Goal: Find specific page/section: Find specific page/section

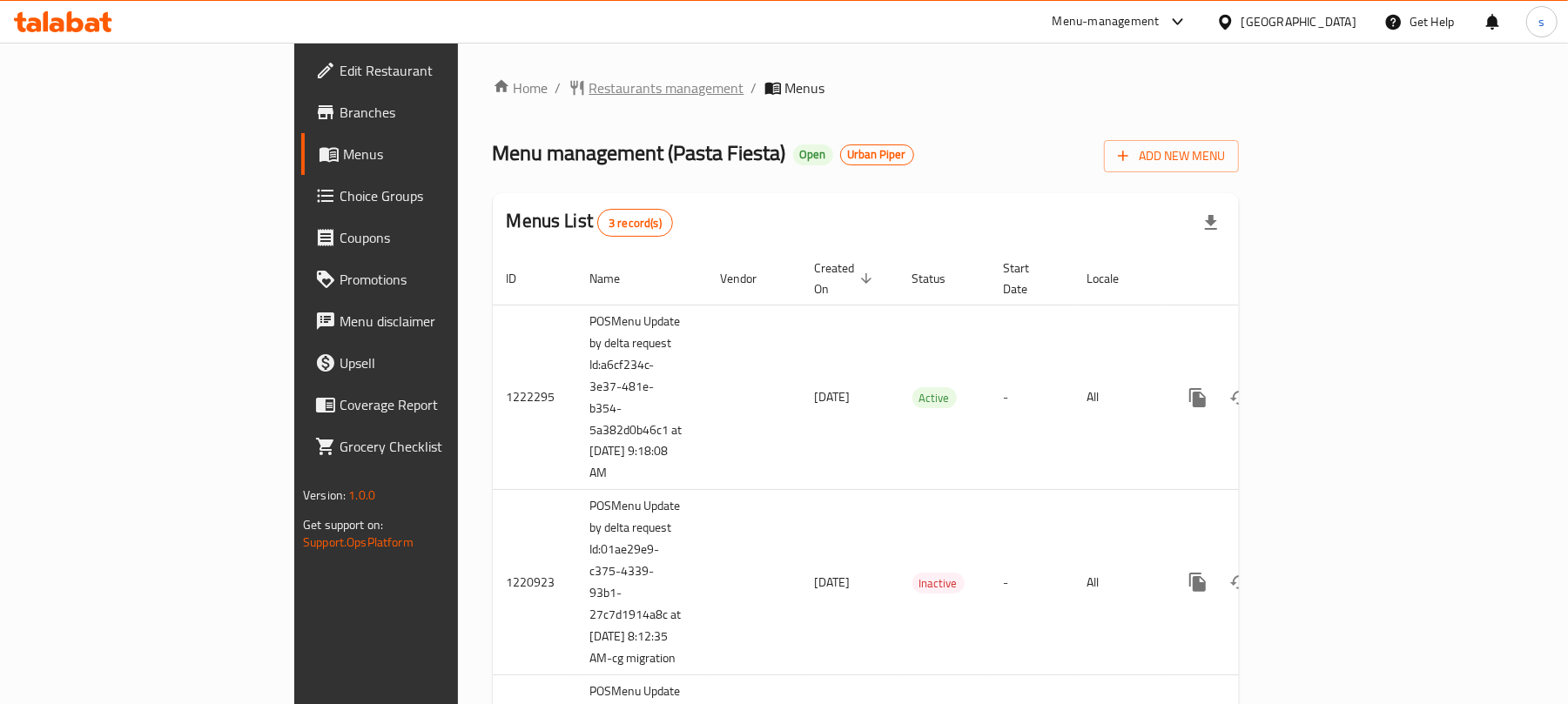
click at [568, 92] on icon "breadcrumb" at bounding box center [577, 88] width 18 height 18
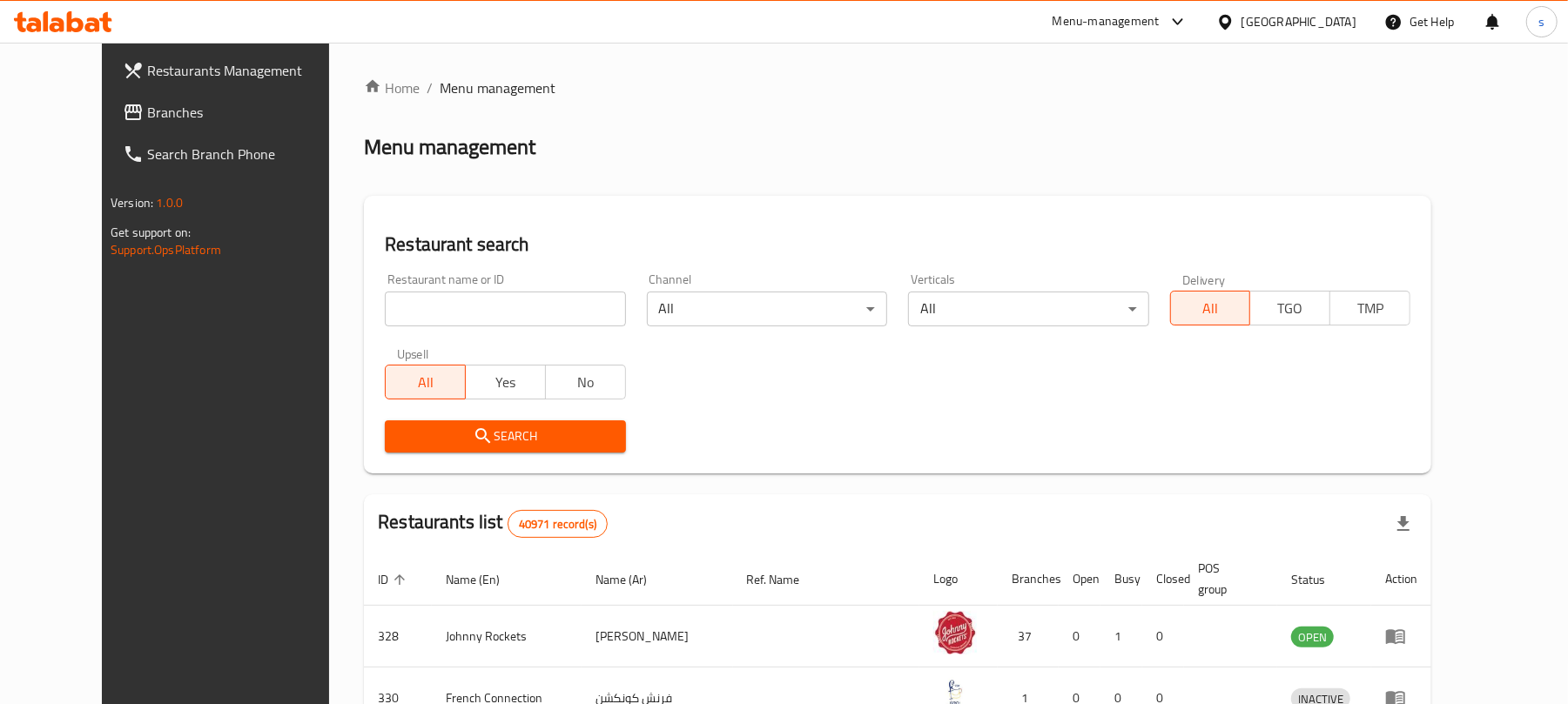
drag, startPoint x: 66, startPoint y: 118, endPoint x: 88, endPoint y: 115, distance: 22.2
click at [147, 118] on span "Branches" at bounding box center [249, 112] width 203 height 21
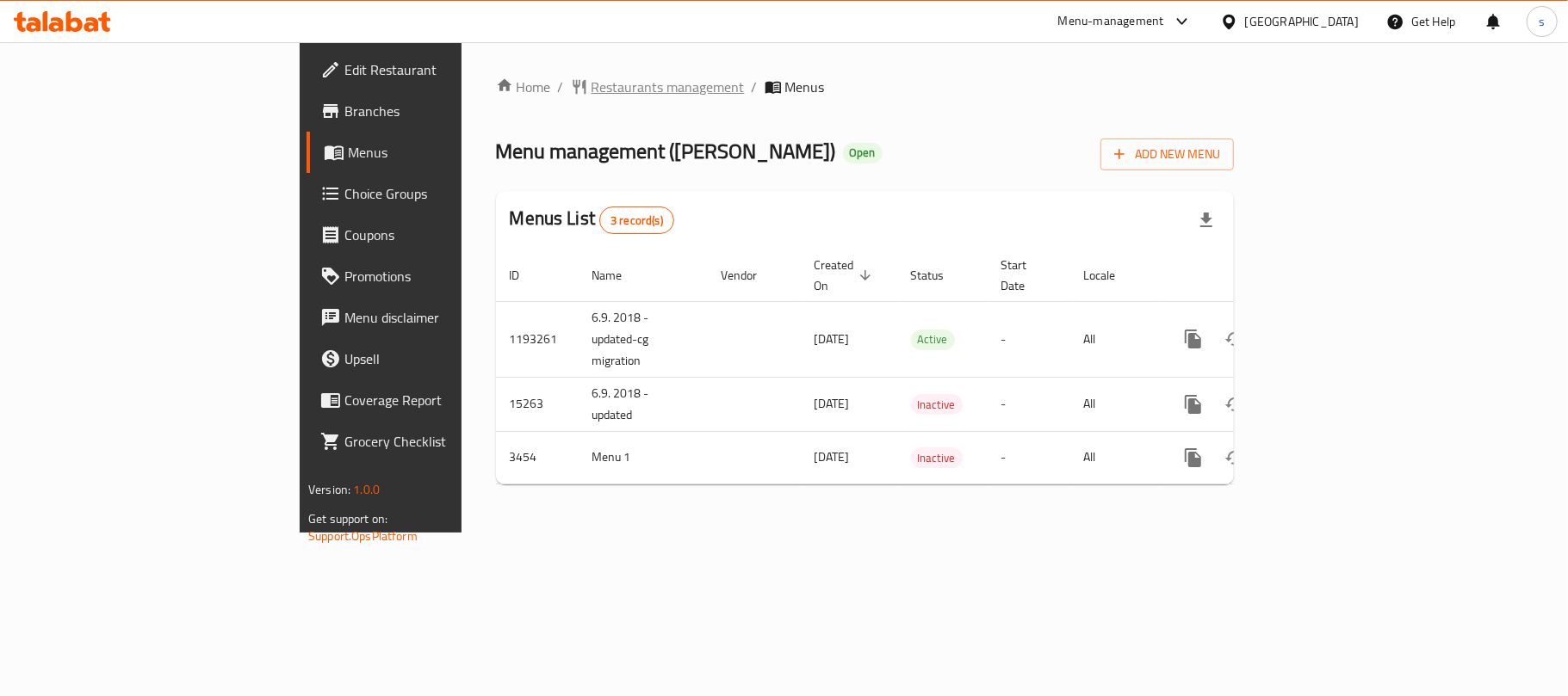
click at [592, 77] on span "Restaurants management" at bounding box center [668, 87] width 154 height 21
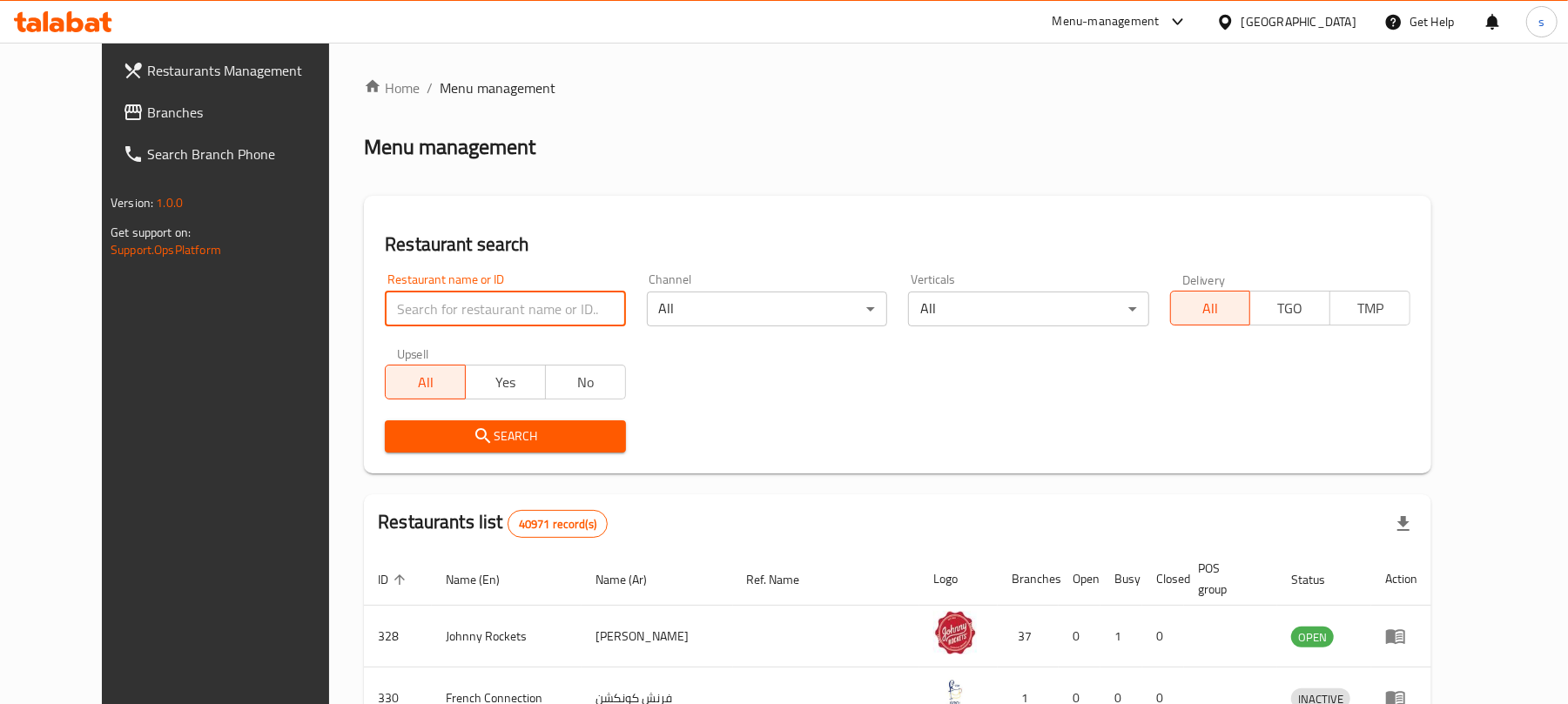
click at [512, 296] on input "search" at bounding box center [505, 309] width 240 height 34
paste input "2274"
type input "2274"
click button "Search" at bounding box center [505, 437] width 240 height 33
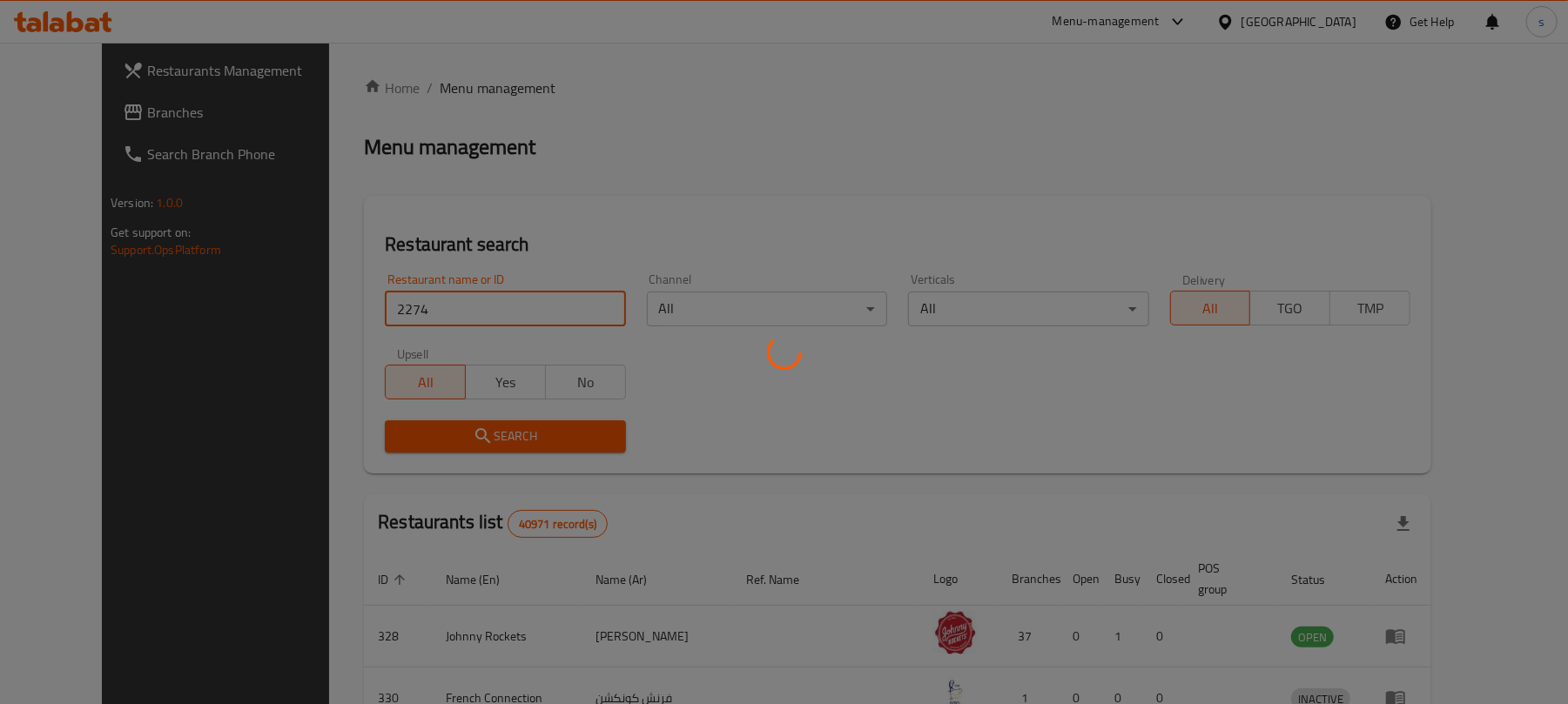
click button "Search" at bounding box center [505, 437] width 240 height 33
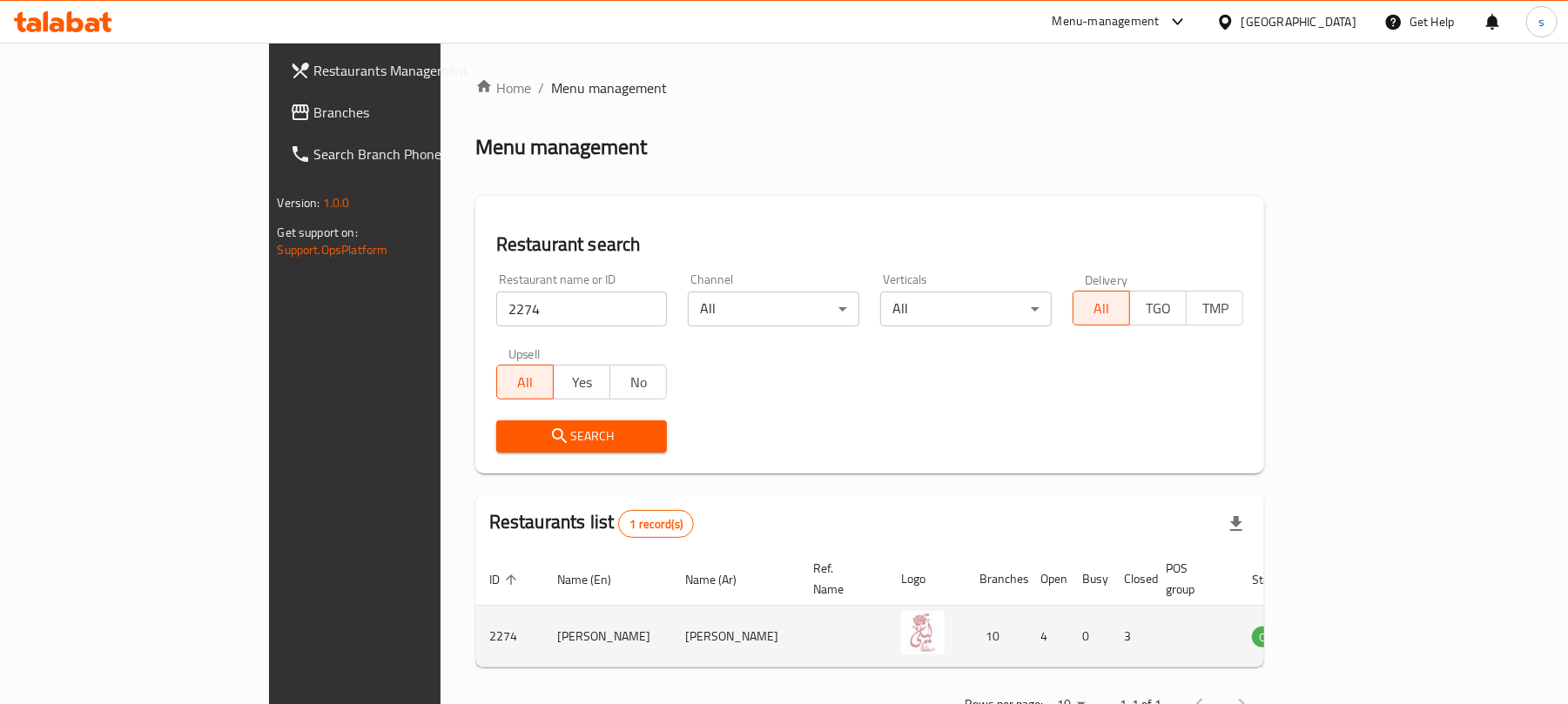
click at [1390, 618] on td "enhanced table" at bounding box center [1360, 637] width 60 height 62
click at [1363, 630] on icon "enhanced table" at bounding box center [1354, 637] width 19 height 15
